Goal: Task Accomplishment & Management: Use online tool/utility

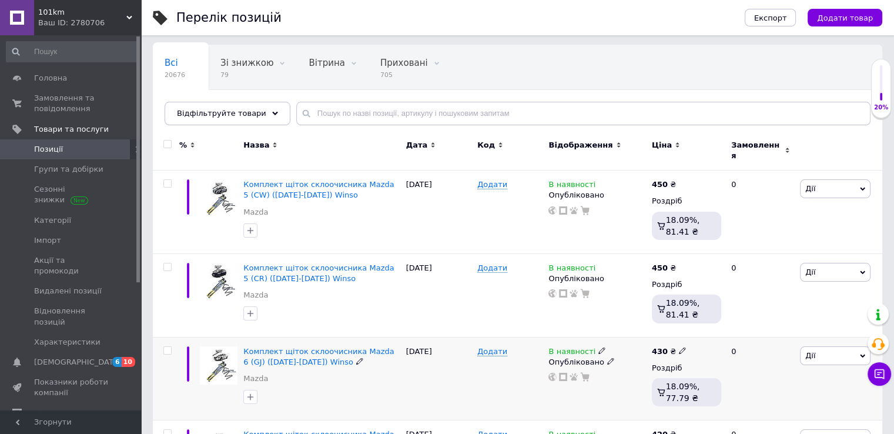
scroll to position [118, 0]
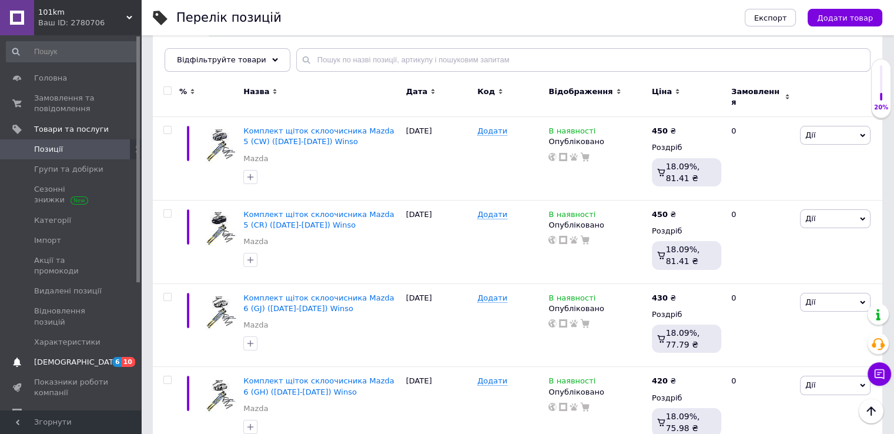
click at [100, 357] on span "[DEMOGRAPHIC_DATA]" at bounding box center [71, 362] width 75 height 11
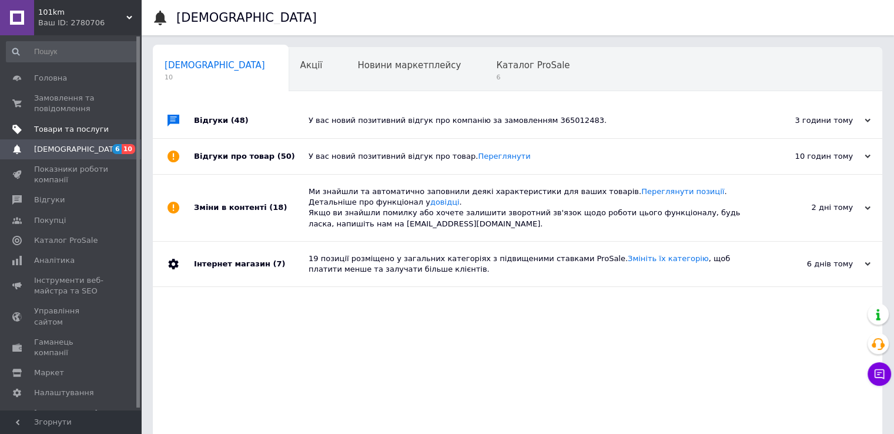
click at [65, 130] on span "Товари та послуги" at bounding box center [71, 129] width 75 height 11
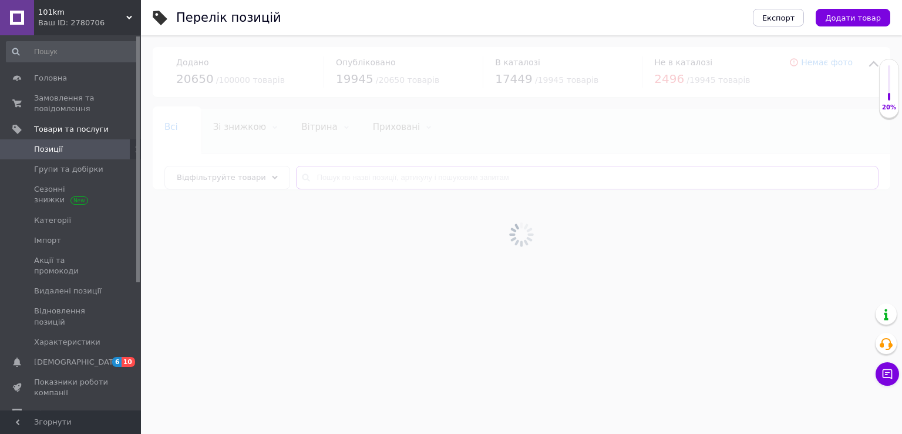
click at [336, 179] on input "text" at bounding box center [587, 178] width 583 height 24
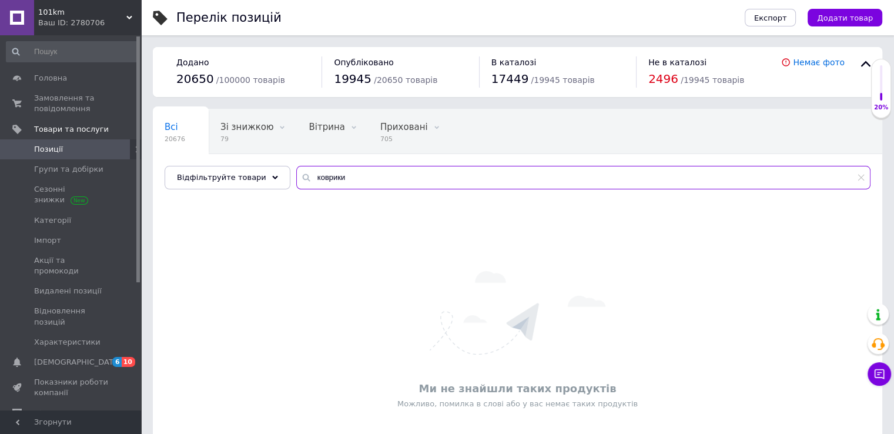
click at [350, 183] on input "коврики" at bounding box center [583, 178] width 574 height 24
type input "к"
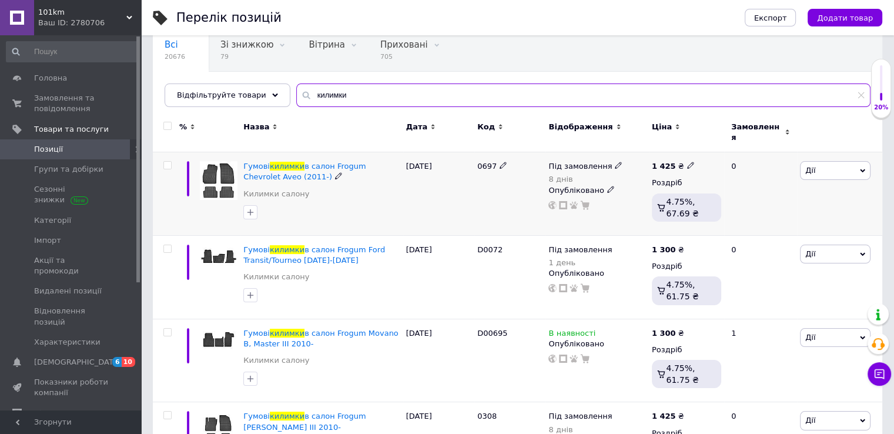
scroll to position [118, 0]
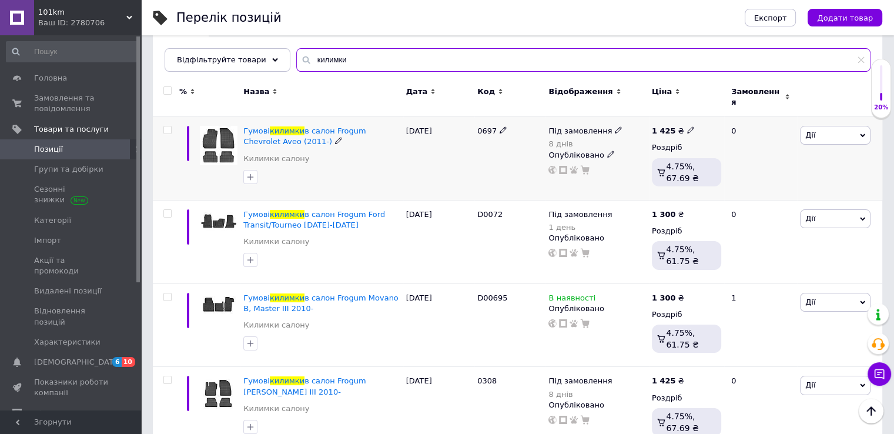
type input "килимки"
click at [813, 130] on span "Дії" at bounding box center [810, 134] width 10 height 9
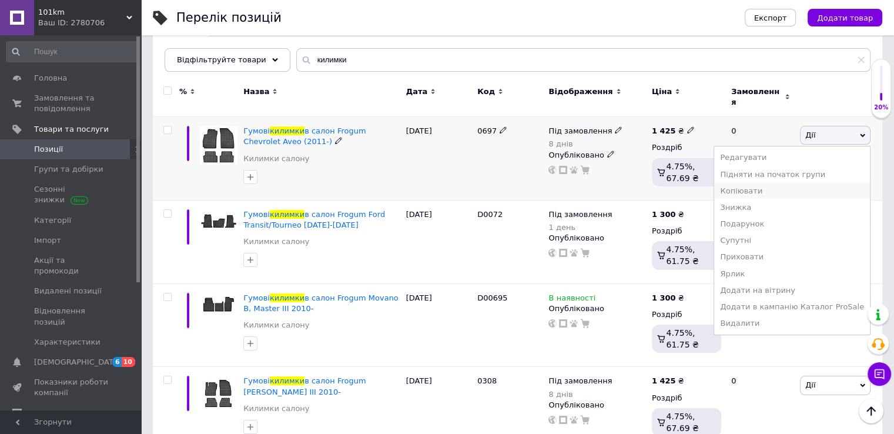
click at [753, 189] on li "Копіювати" at bounding box center [792, 191] width 156 height 16
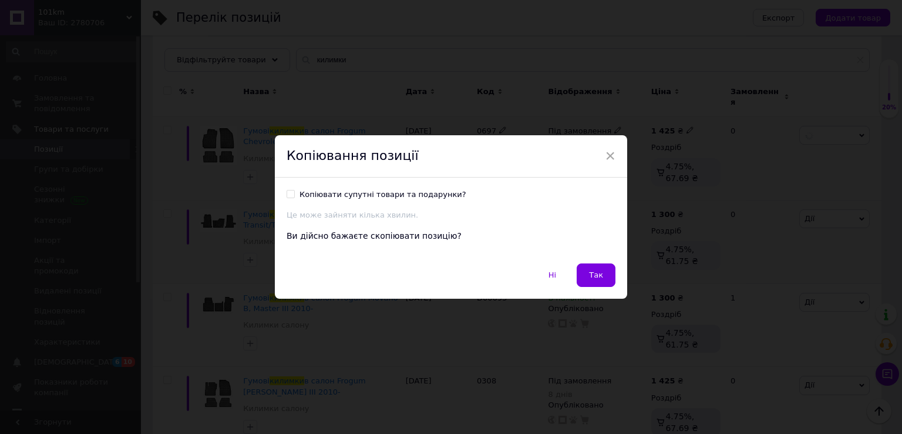
click at [598, 271] on span "Так" at bounding box center [596, 274] width 14 height 9
